Goal: Task Accomplishment & Management: Use online tool/utility

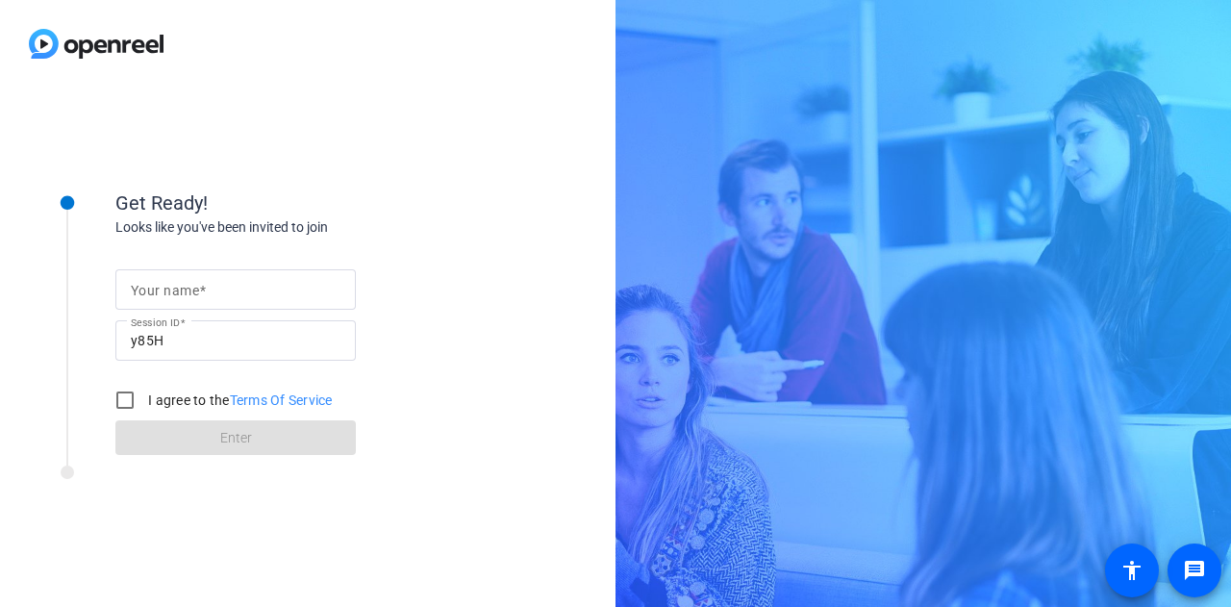
click at [244, 305] on div at bounding box center [236, 289] width 210 height 40
click at [248, 295] on input "Your name" at bounding box center [236, 289] width 210 height 23
type input "Gabby"
click at [137, 397] on input "I agree to the Terms Of Service" at bounding box center [125, 400] width 38 height 38
checkbox input "true"
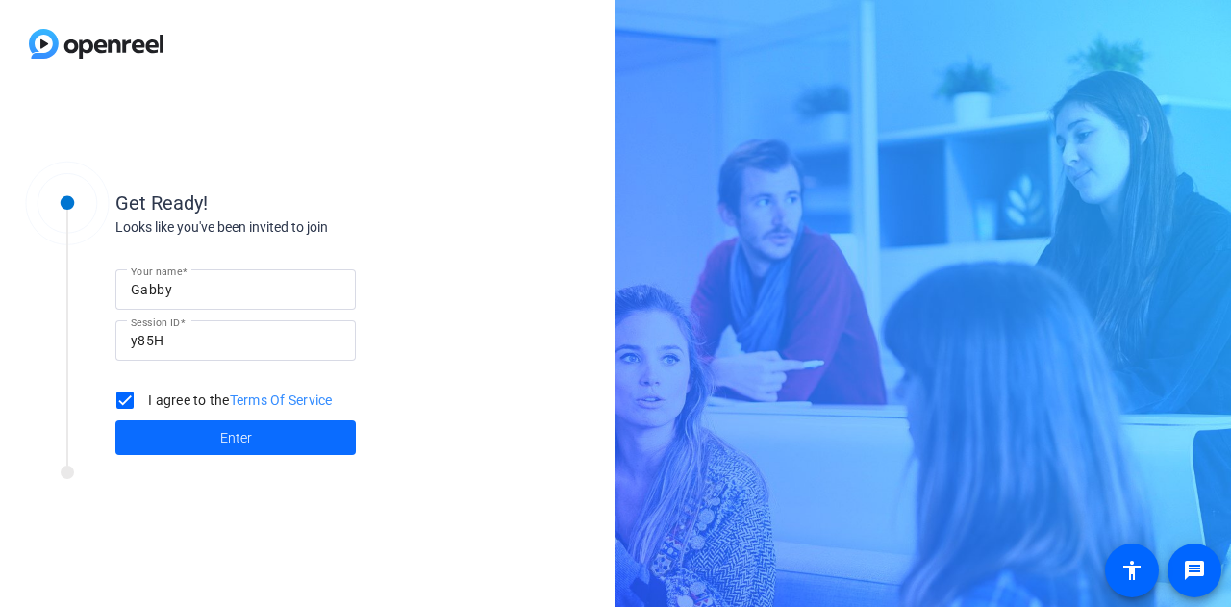
click at [159, 436] on span at bounding box center [235, 437] width 240 height 46
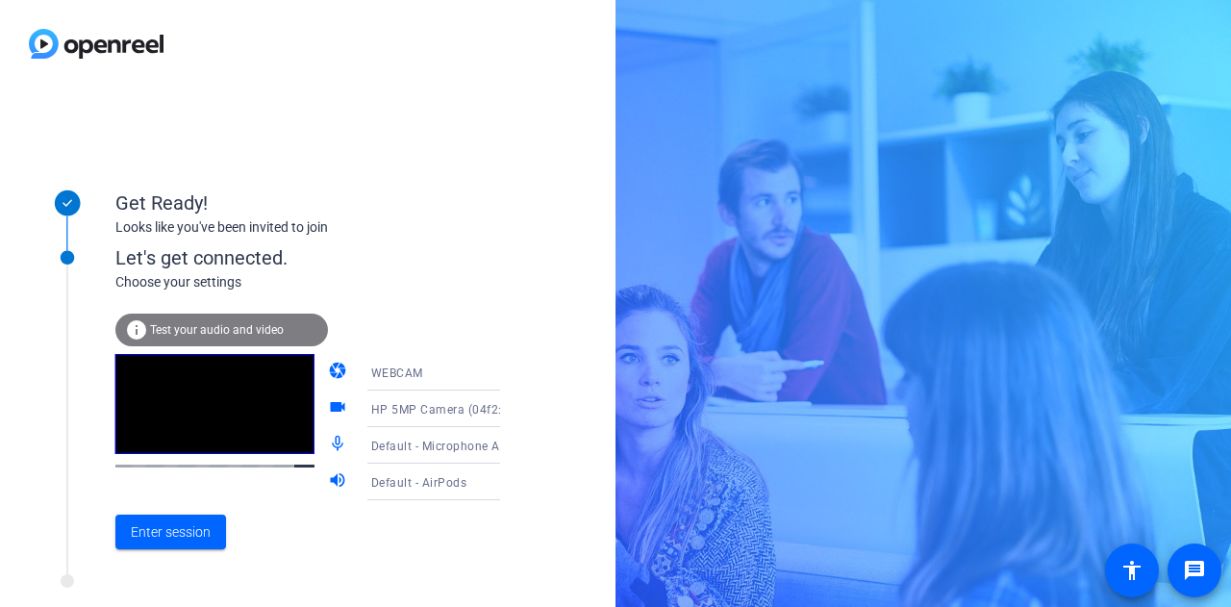
click at [453, 362] on div "WEBCAM" at bounding box center [443, 373] width 144 height 24
click at [513, 253] on div at bounding box center [615, 303] width 1231 height 607
click at [371, 436] on div "Default - Microphone Array (Intel® Smart Sound Technology for Digital Microphon…" at bounding box center [443, 446] width 144 height 24
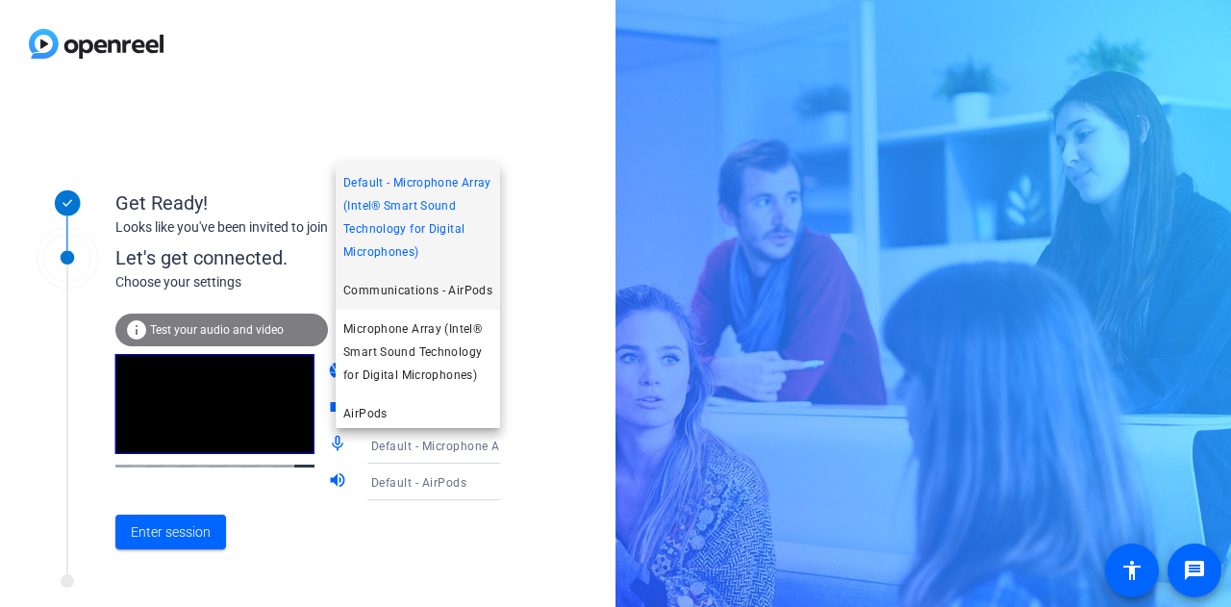
click at [467, 302] on span "Communications - AirPods" at bounding box center [417, 290] width 149 height 23
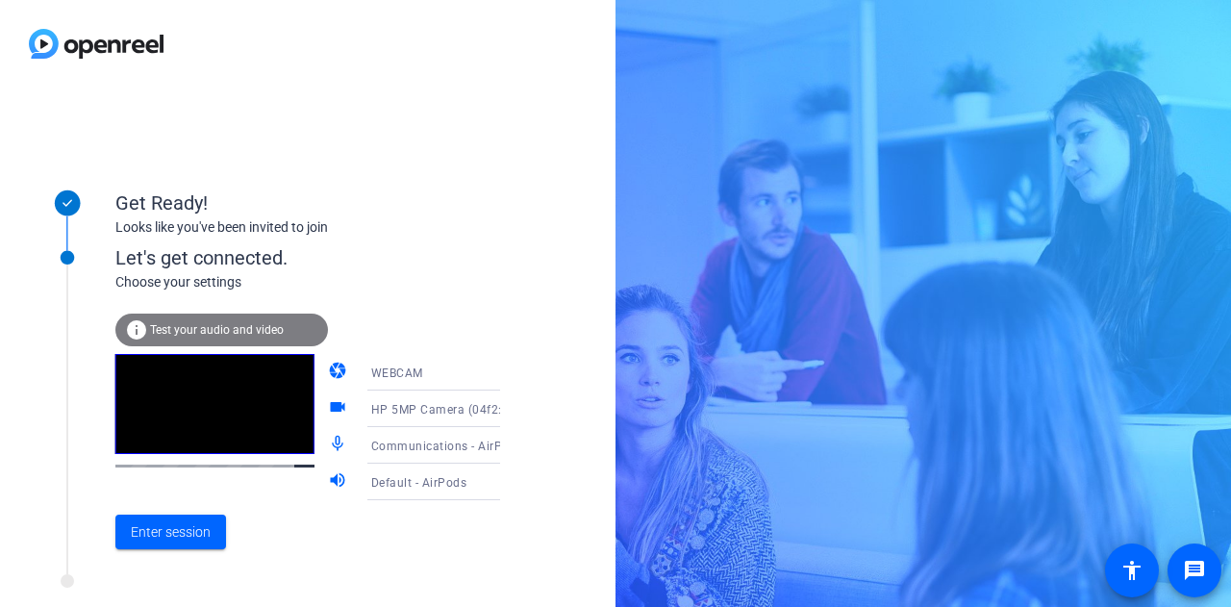
click at [508, 408] on icon at bounding box center [519, 408] width 23 height 23
click at [513, 378] on div at bounding box center [615, 303] width 1231 height 607
click at [467, 374] on div "WEBCAM" at bounding box center [443, 373] width 144 height 24
click at [467, 374] on div at bounding box center [615, 303] width 1231 height 607
click at [467, 374] on div "WEBCAM" at bounding box center [443, 373] width 144 height 24
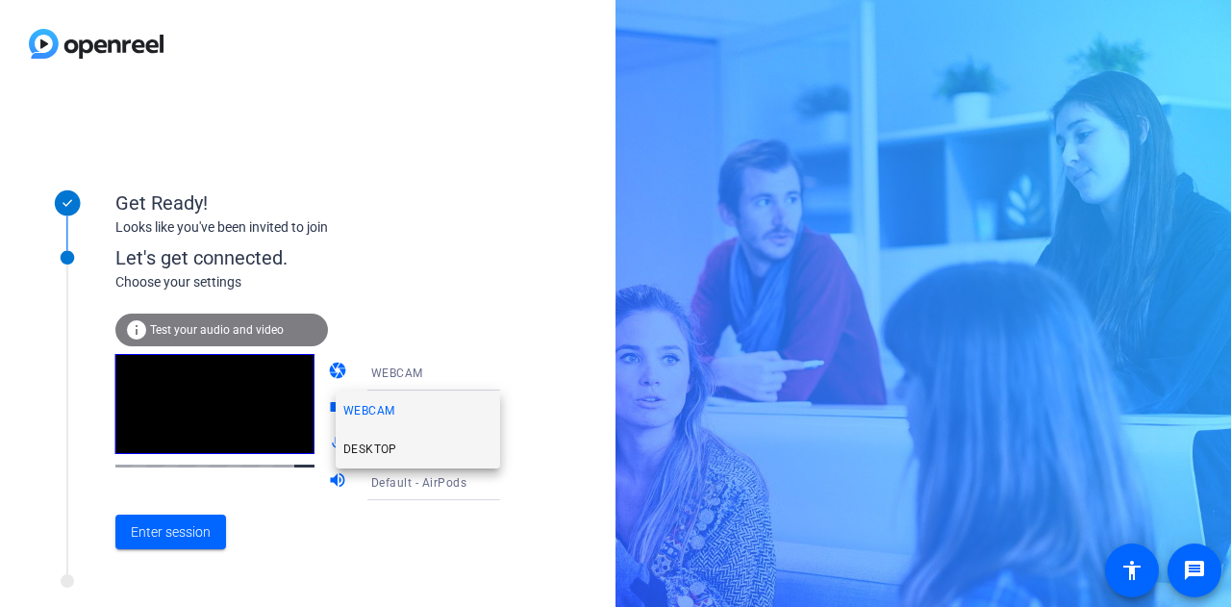
click at [452, 443] on mat-option "DESKTOP" at bounding box center [418, 449] width 164 height 38
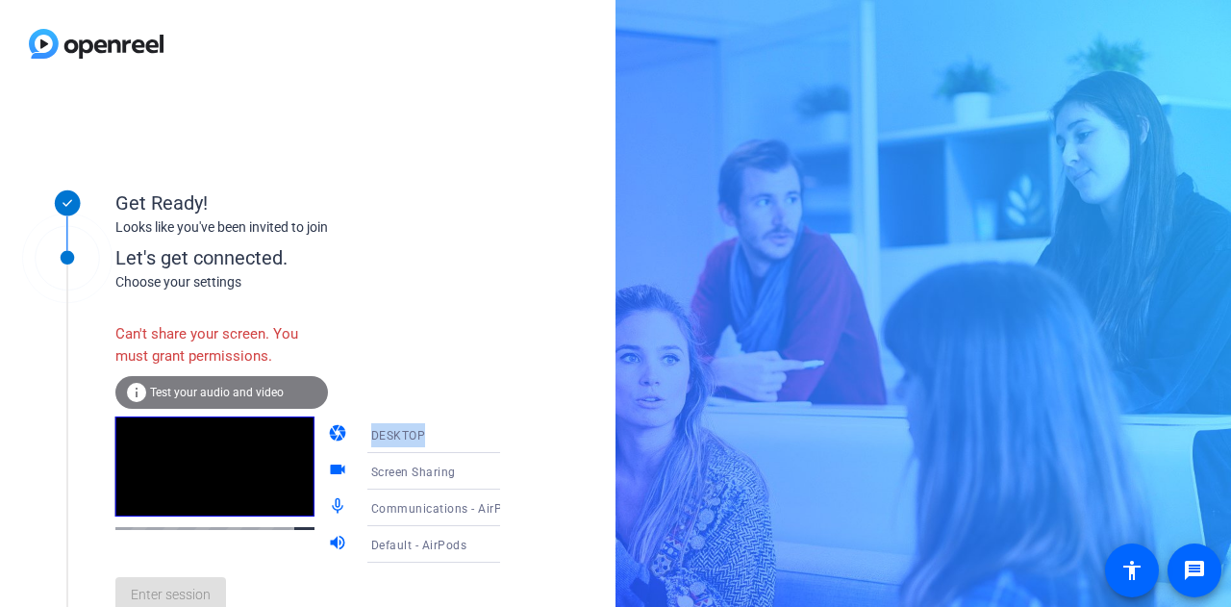
click at [454, 433] on div "DESKTOP" at bounding box center [443, 435] width 144 height 24
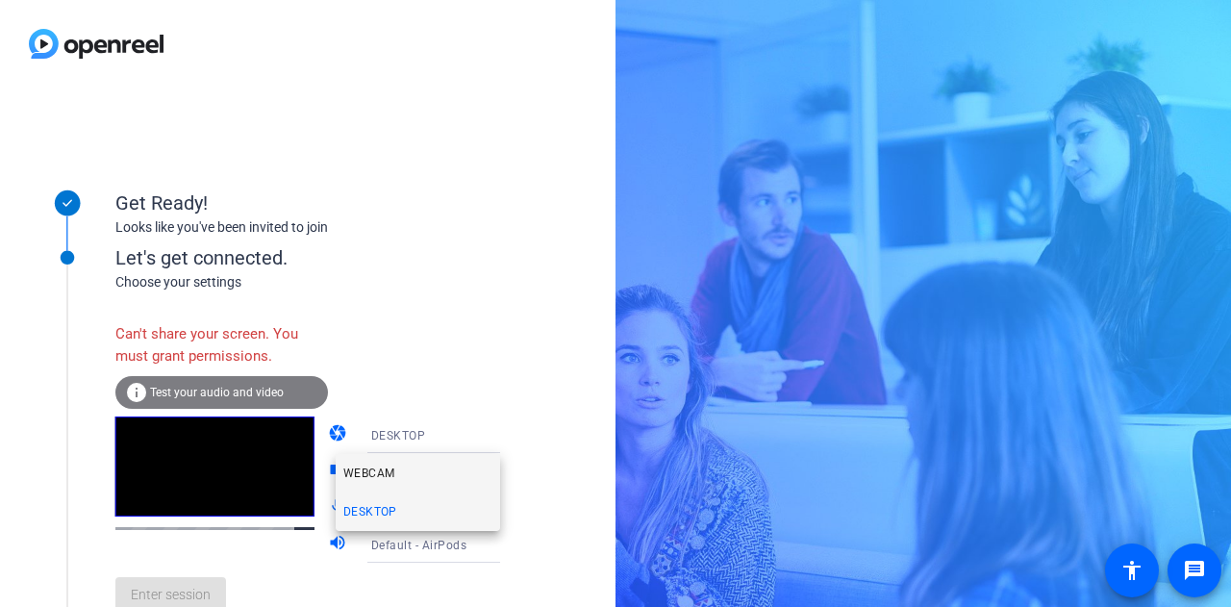
click at [430, 467] on mat-option "WEBCAM" at bounding box center [418, 473] width 164 height 38
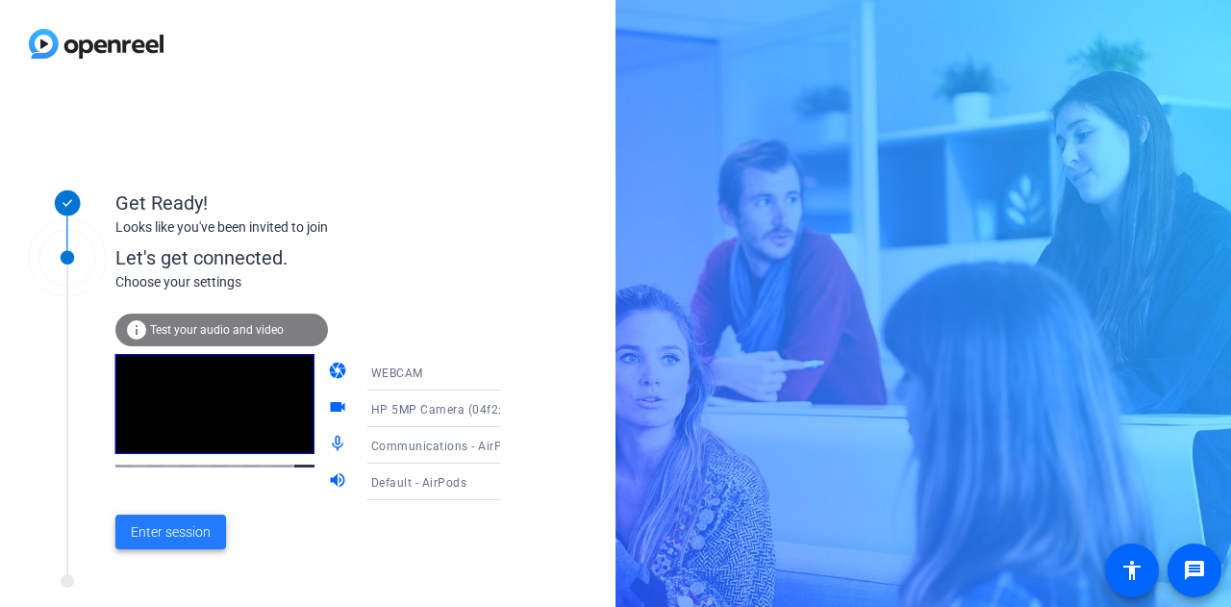
click at [183, 528] on span "Enter session" at bounding box center [171, 532] width 80 height 20
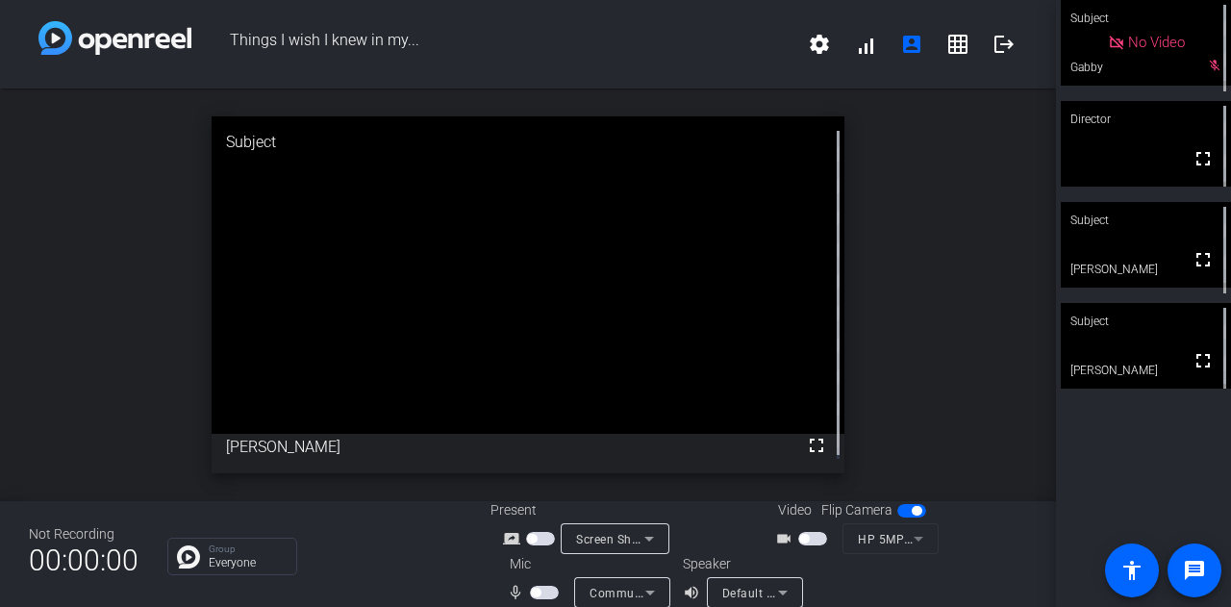
click at [545, 595] on span "button" at bounding box center [544, 592] width 29 height 13
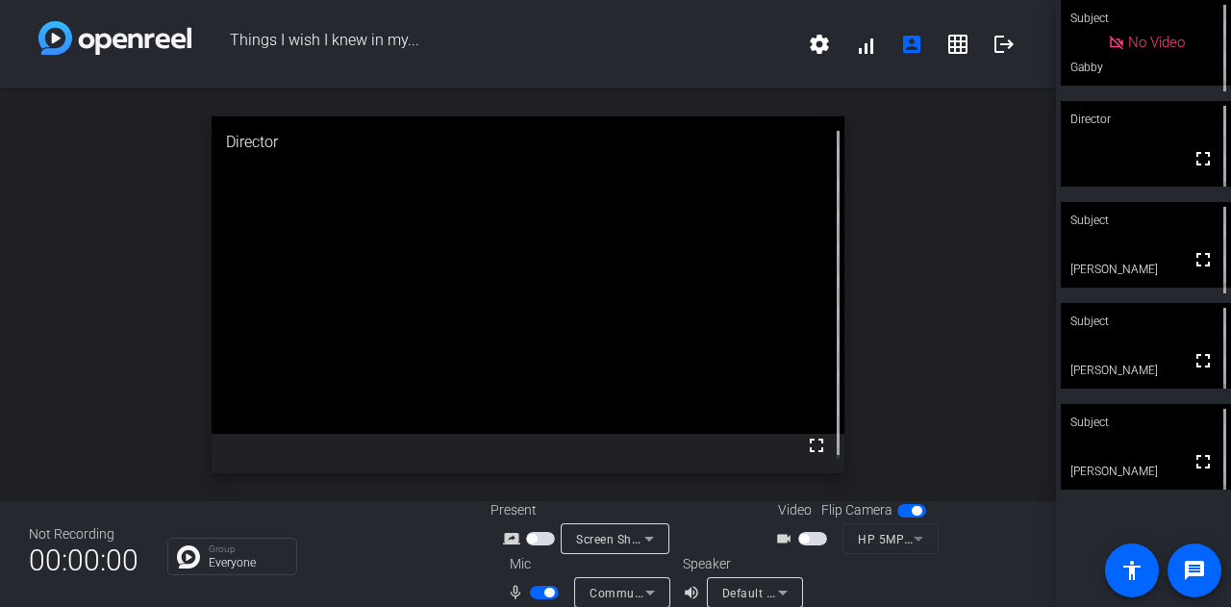
click at [534, 599] on span "button" at bounding box center [544, 592] width 29 height 13
click at [1185, 234] on div "Subject" at bounding box center [1146, 220] width 170 height 37
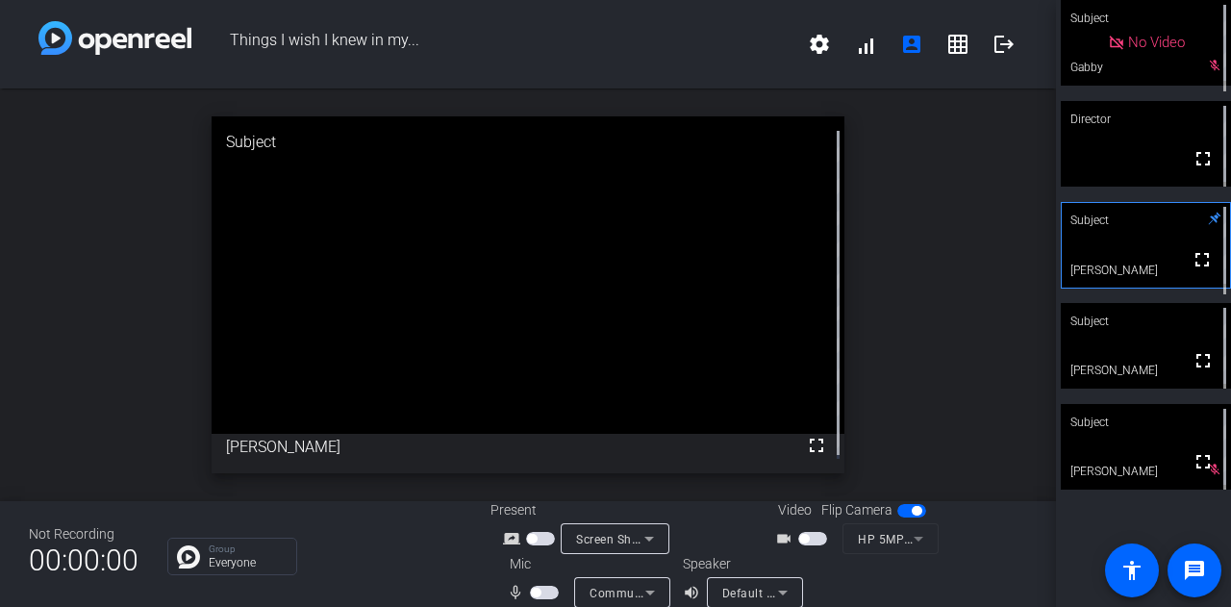
click at [547, 591] on span "button" at bounding box center [544, 592] width 29 height 13
click at [535, 594] on span "button" at bounding box center [544, 592] width 29 height 13
click at [732, 598] on span "Default - AirPods" at bounding box center [770, 592] width 96 height 15
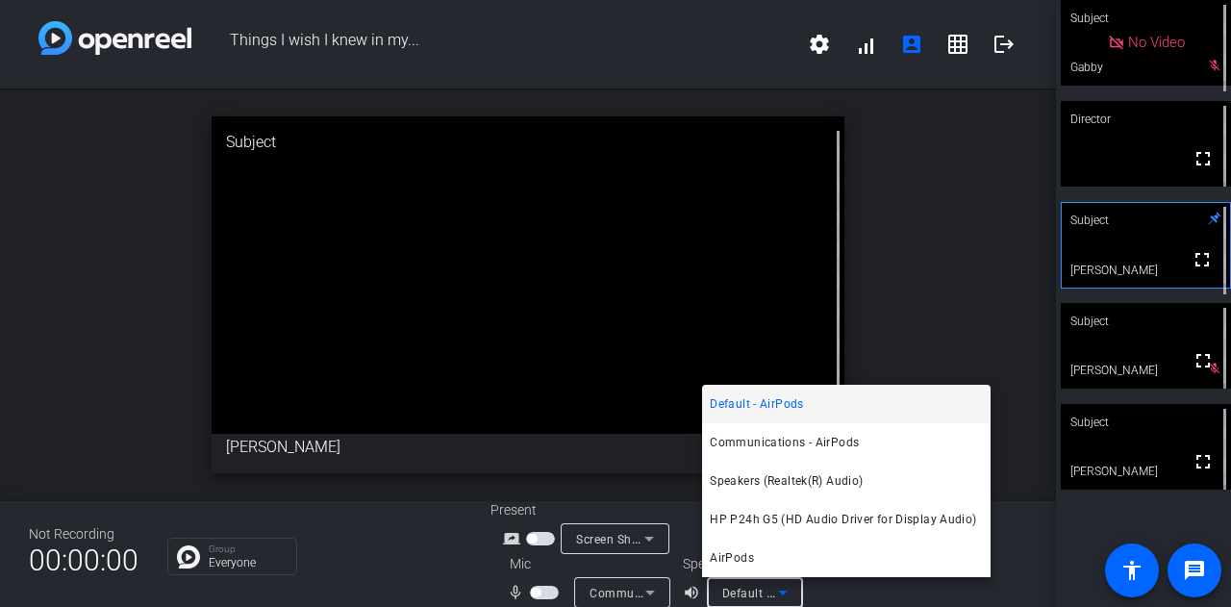
click at [556, 592] on div at bounding box center [615, 303] width 1231 height 607
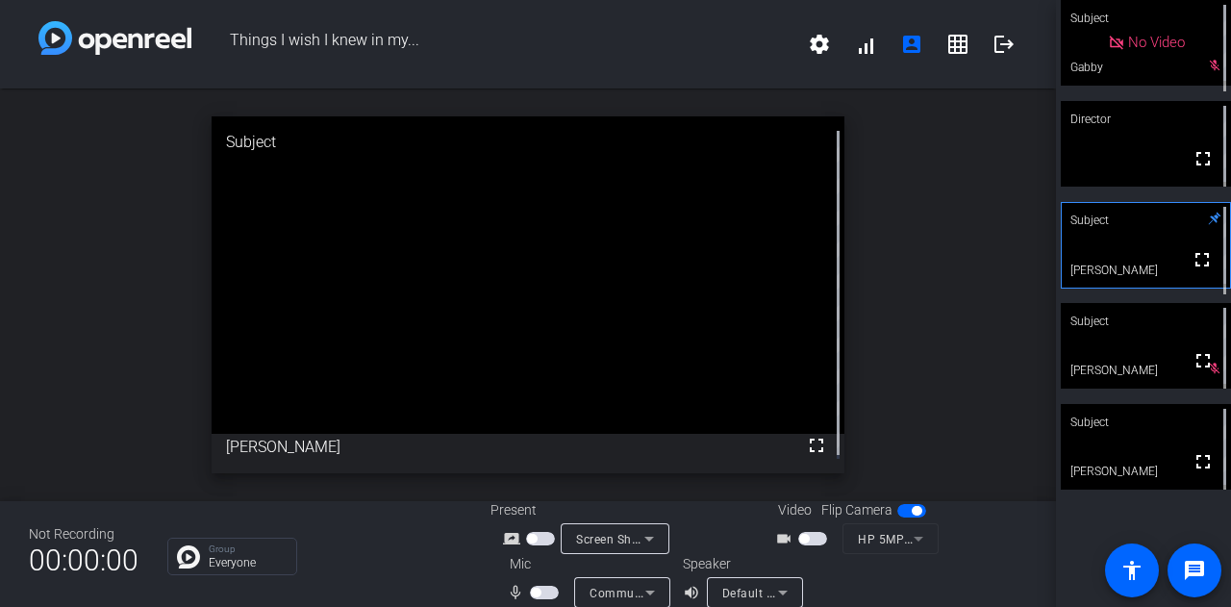
click at [538, 593] on span "button" at bounding box center [544, 592] width 29 height 13
click at [524, 594] on mat-icon "mic_none" at bounding box center [518, 592] width 23 height 23
click at [539, 594] on span "button" at bounding box center [544, 592] width 29 height 13
click at [547, 595] on span "button" at bounding box center [544, 592] width 29 height 13
click at [535, 595] on span "button" at bounding box center [544, 592] width 29 height 13
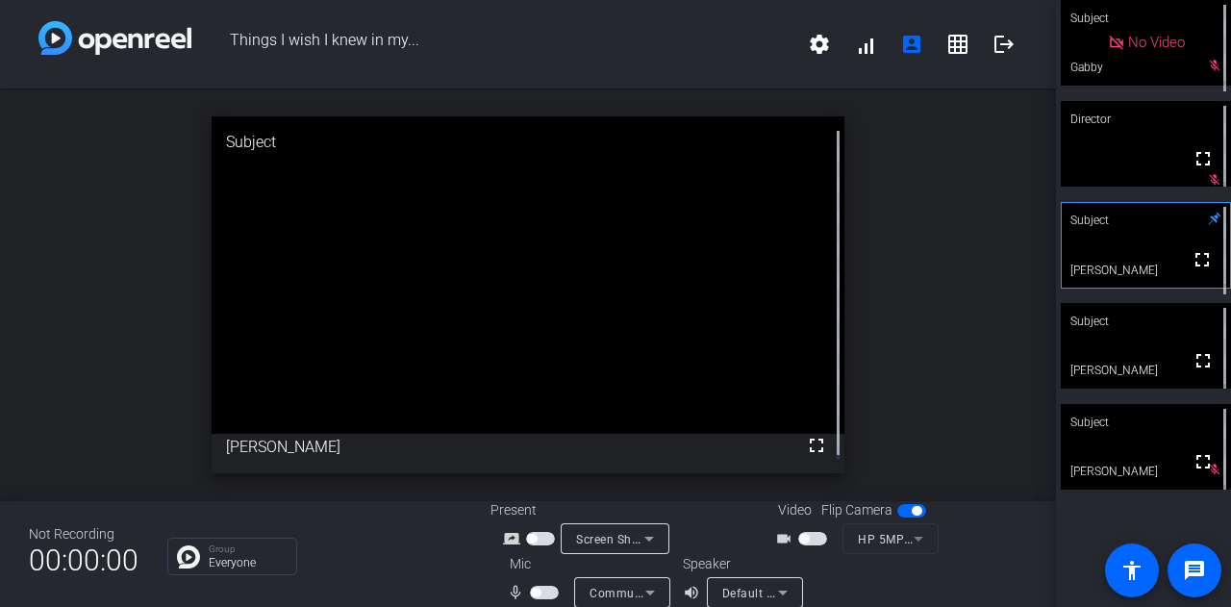
click at [545, 589] on span "button" at bounding box center [544, 592] width 29 height 13
click at [538, 591] on span "button" at bounding box center [544, 592] width 29 height 13
click at [544, 591] on span "button" at bounding box center [544, 592] width 29 height 13
click at [533, 594] on span "button" at bounding box center [544, 592] width 29 height 13
click at [540, 590] on span "button" at bounding box center [544, 592] width 29 height 13
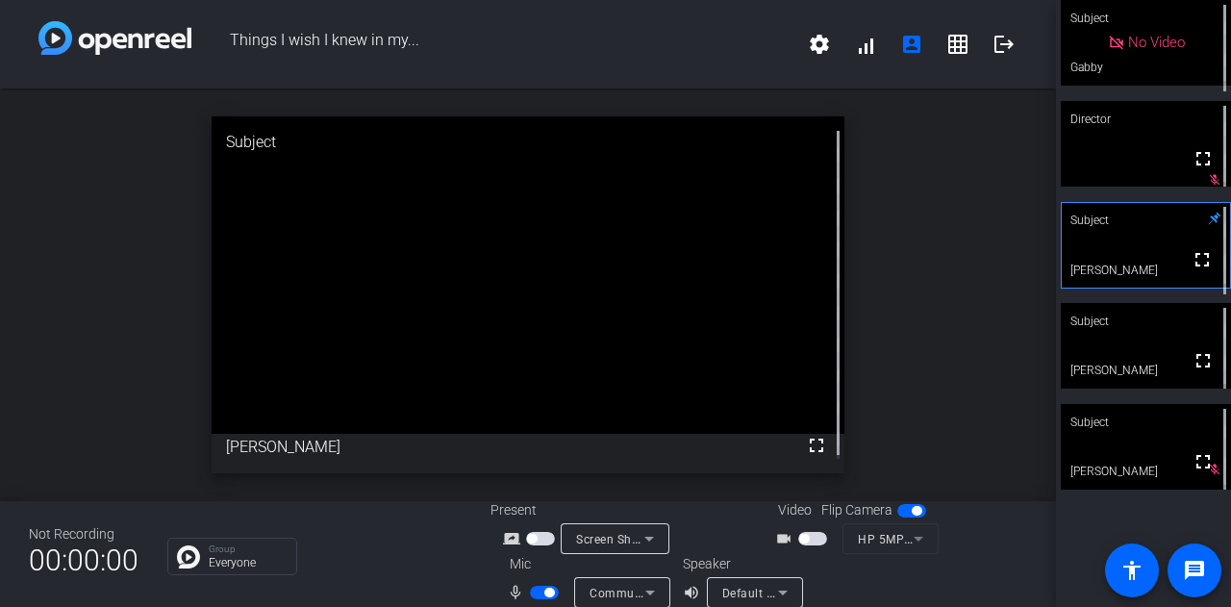
click at [530, 593] on span "button" at bounding box center [544, 592] width 29 height 13
click at [543, 591] on span "button" at bounding box center [544, 592] width 29 height 13
click at [535, 593] on span "button" at bounding box center [544, 592] width 29 height 13
click at [544, 593] on span "button" at bounding box center [544, 592] width 29 height 13
click at [530, 595] on span "button" at bounding box center [544, 592] width 29 height 13
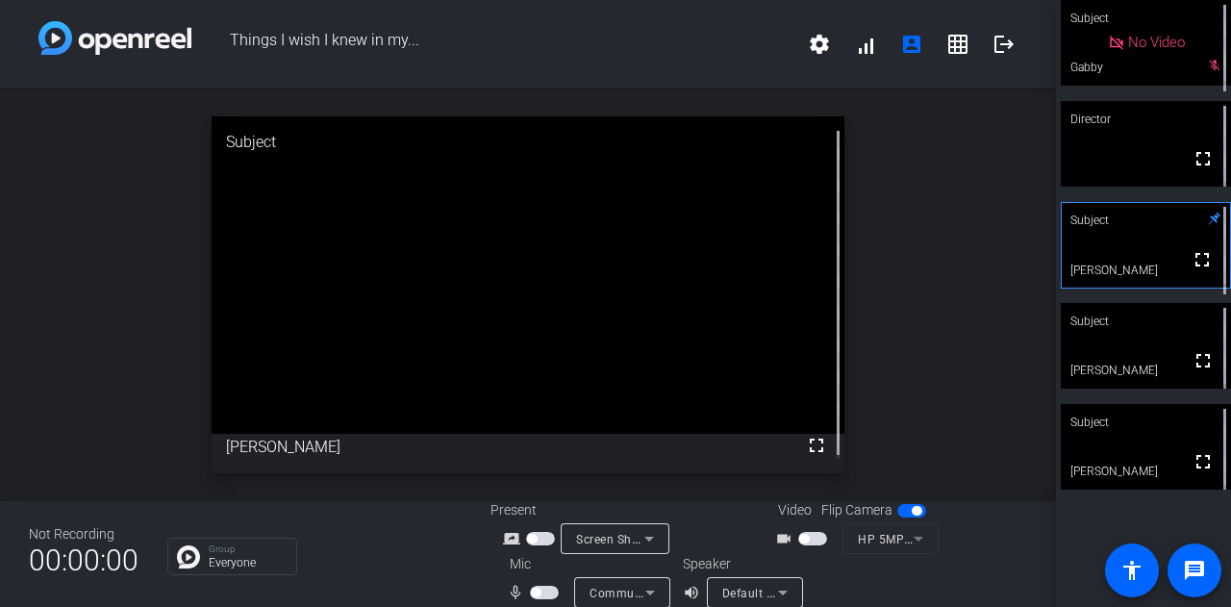
click at [546, 597] on span "button" at bounding box center [544, 592] width 29 height 13
click at [535, 595] on span "button" at bounding box center [544, 592] width 29 height 13
